Goal: Transaction & Acquisition: Download file/media

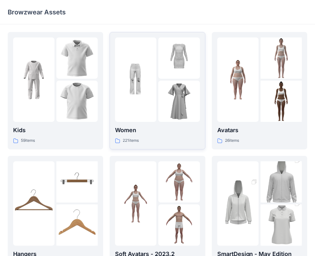
click at [170, 89] on img at bounding box center [178, 101] width 41 height 41
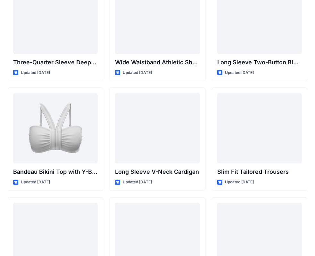
scroll to position [606, 0]
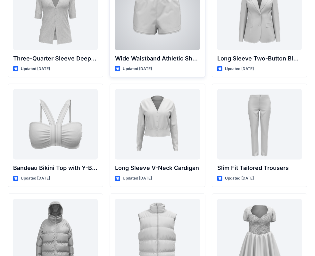
click at [149, 18] on div at bounding box center [157, 15] width 85 height 70
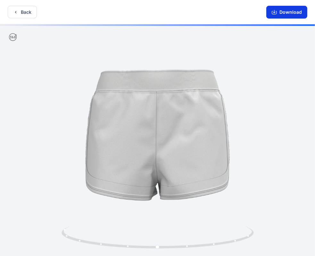
click at [282, 13] on button "Download" at bounding box center [286, 12] width 41 height 13
